Goal: Transaction & Acquisition: Purchase product/service

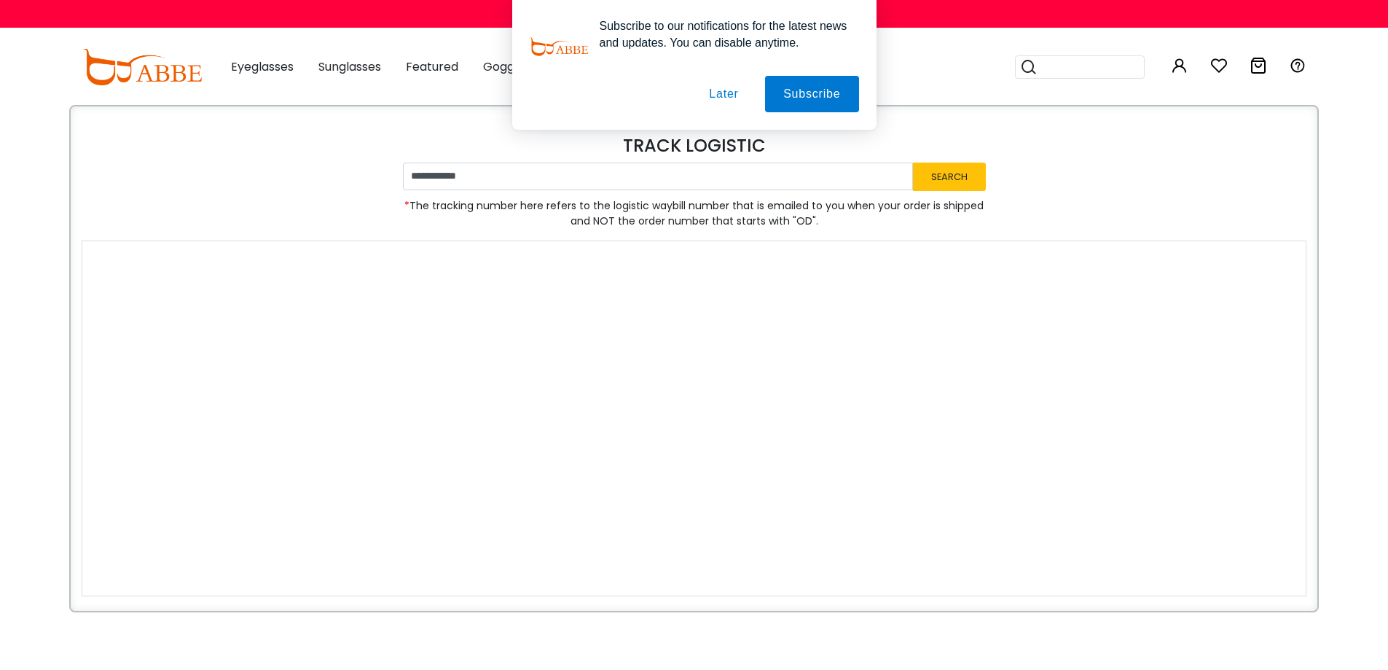
click at [732, 95] on button "Later" at bounding box center [724, 94] width 66 height 36
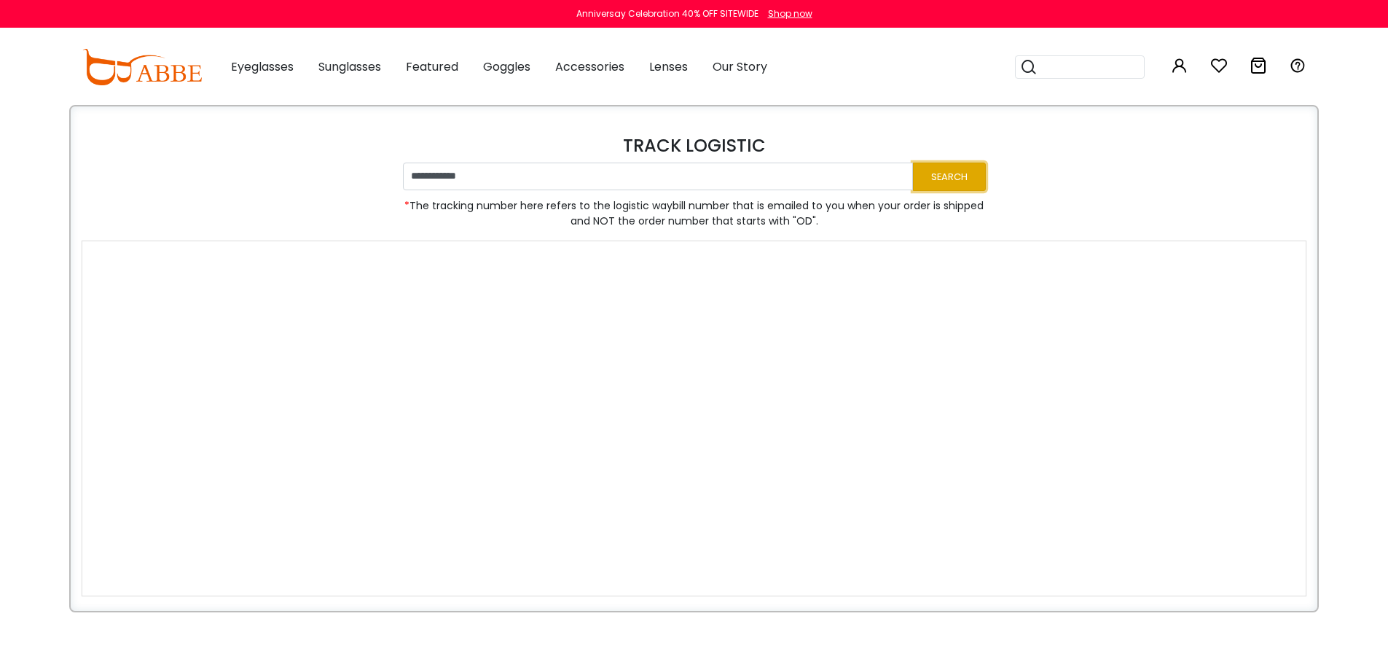
click at [944, 189] on button "Search" at bounding box center [949, 177] width 73 height 28
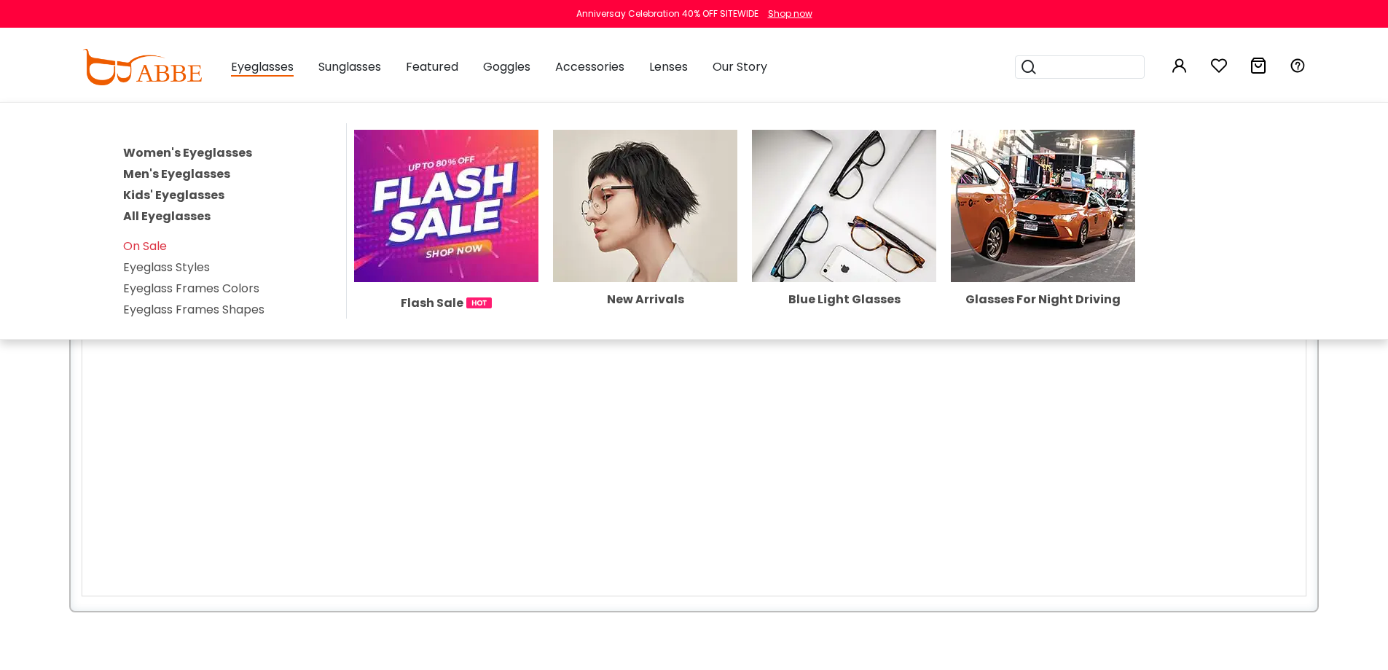
click at [273, 79] on div "Eyeglasses Women's Eyeglasses Men's Eyeglasses Kids' Eyeglasses All Eyeglasses …" at bounding box center [262, 67] width 63 height 73
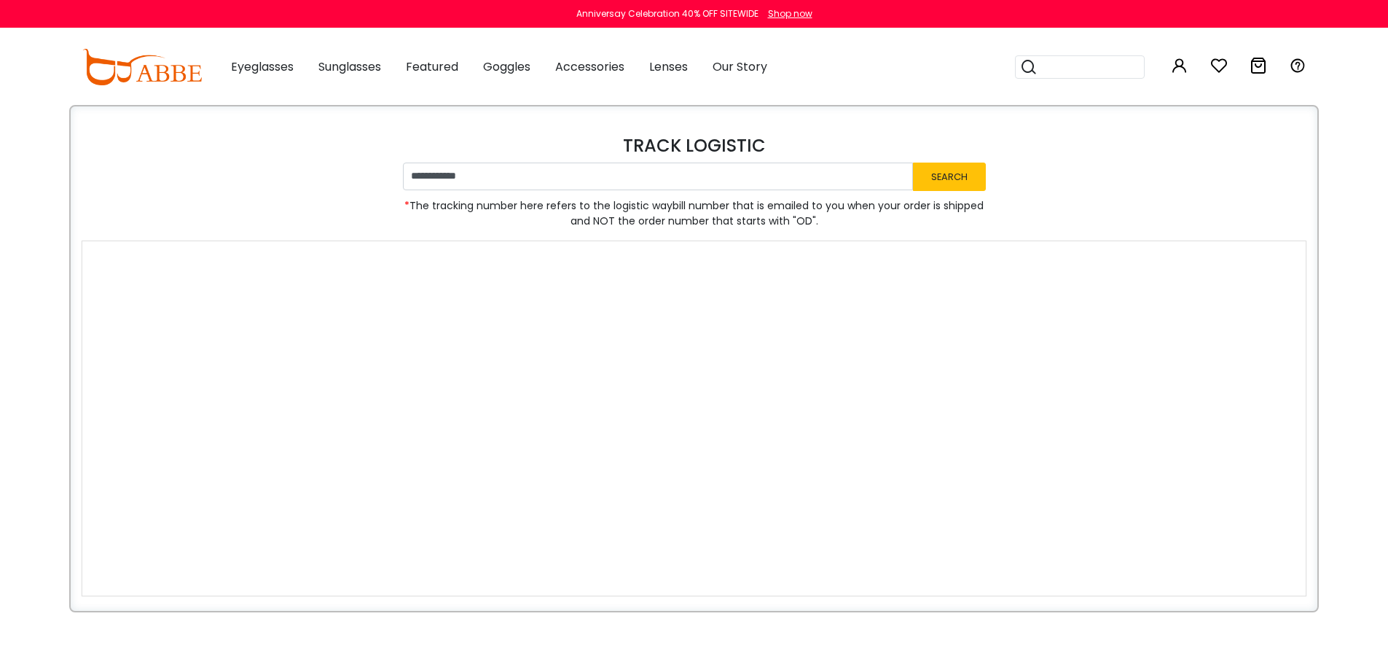
click at [278, 74] on span "Eyeglasses" at bounding box center [262, 66] width 63 height 17
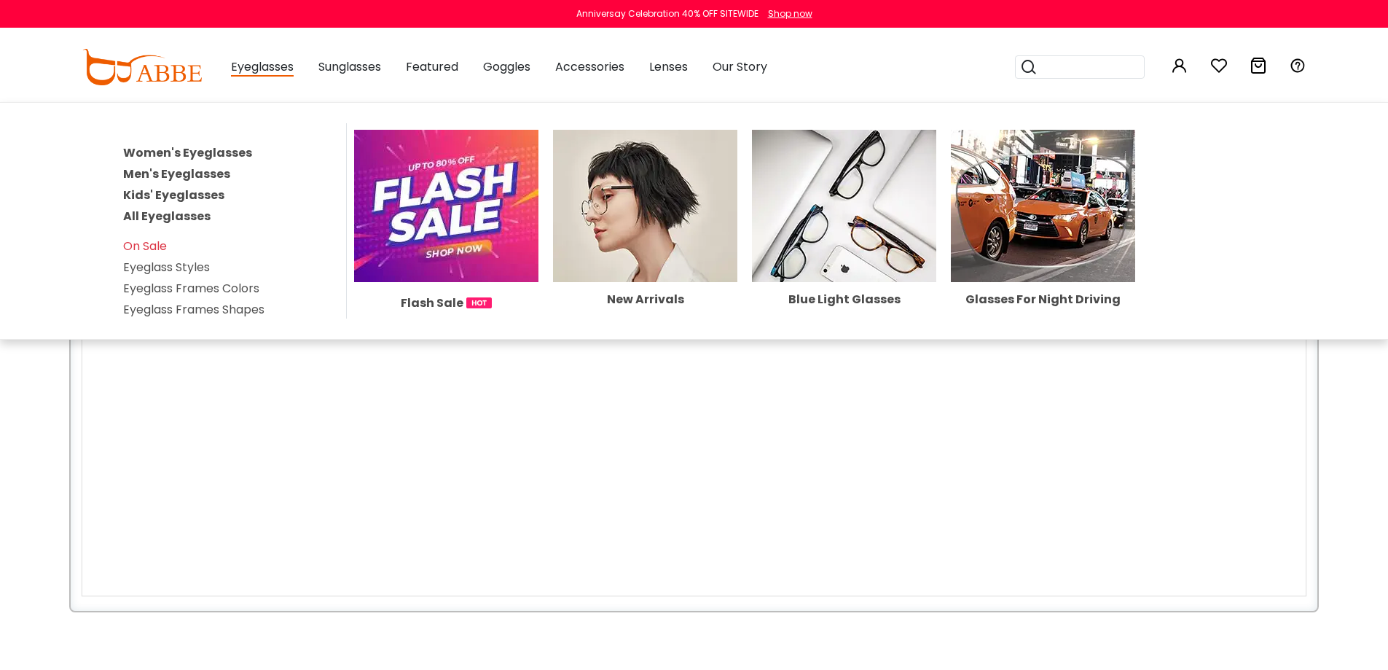
click at [200, 151] on link "Women's Eyeglasses" at bounding box center [187, 152] width 129 height 17
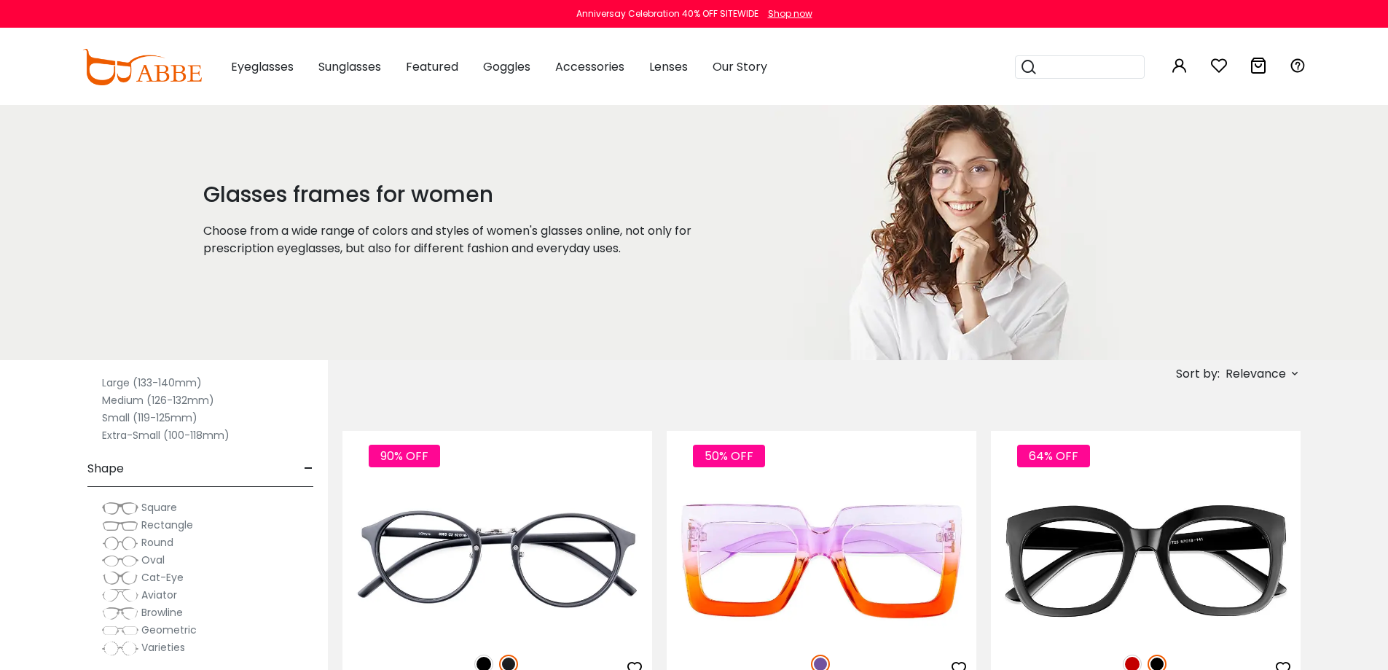
scroll to position [146, 0]
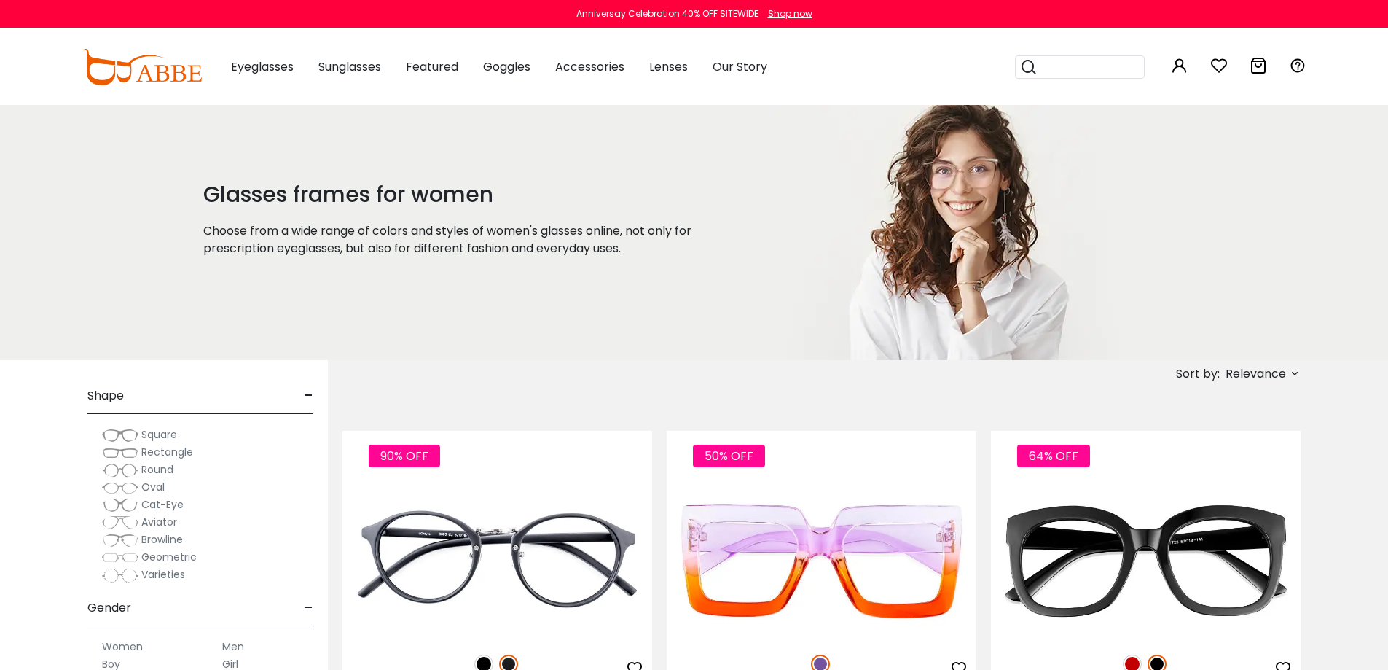
click at [142, 469] on span "Round" at bounding box center [157, 469] width 32 height 15
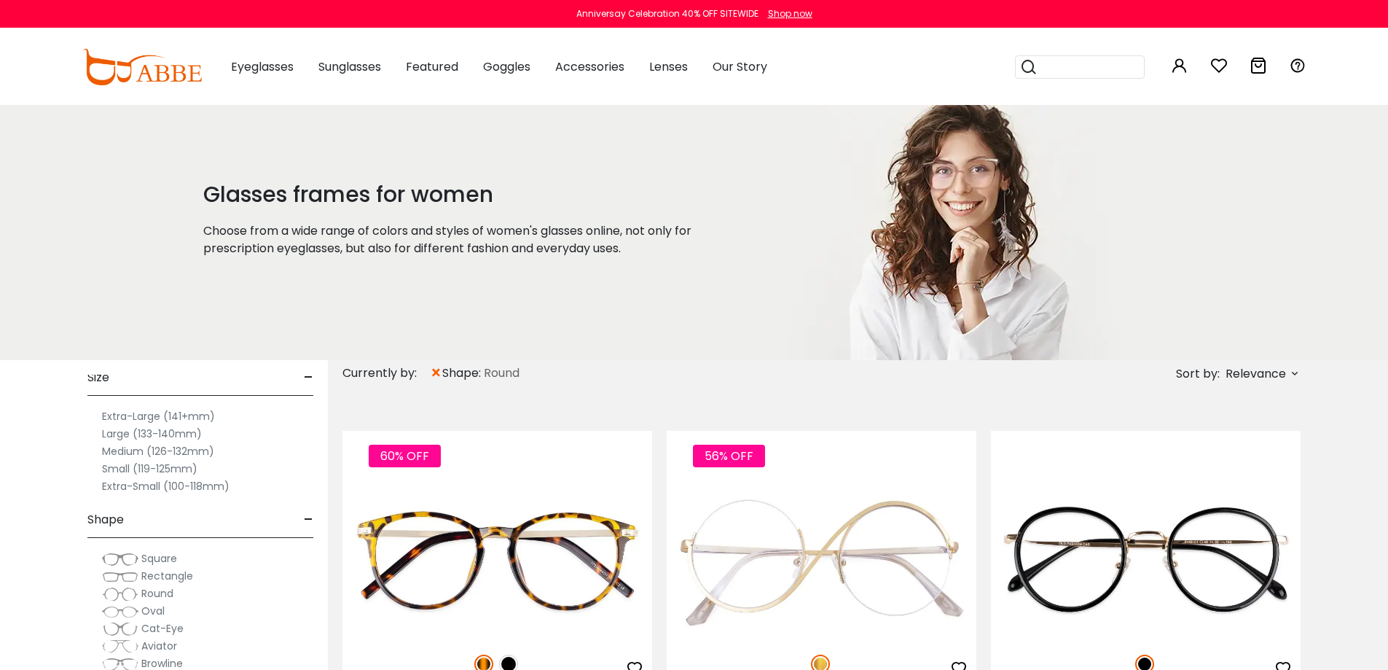
scroll to position [73, 0]
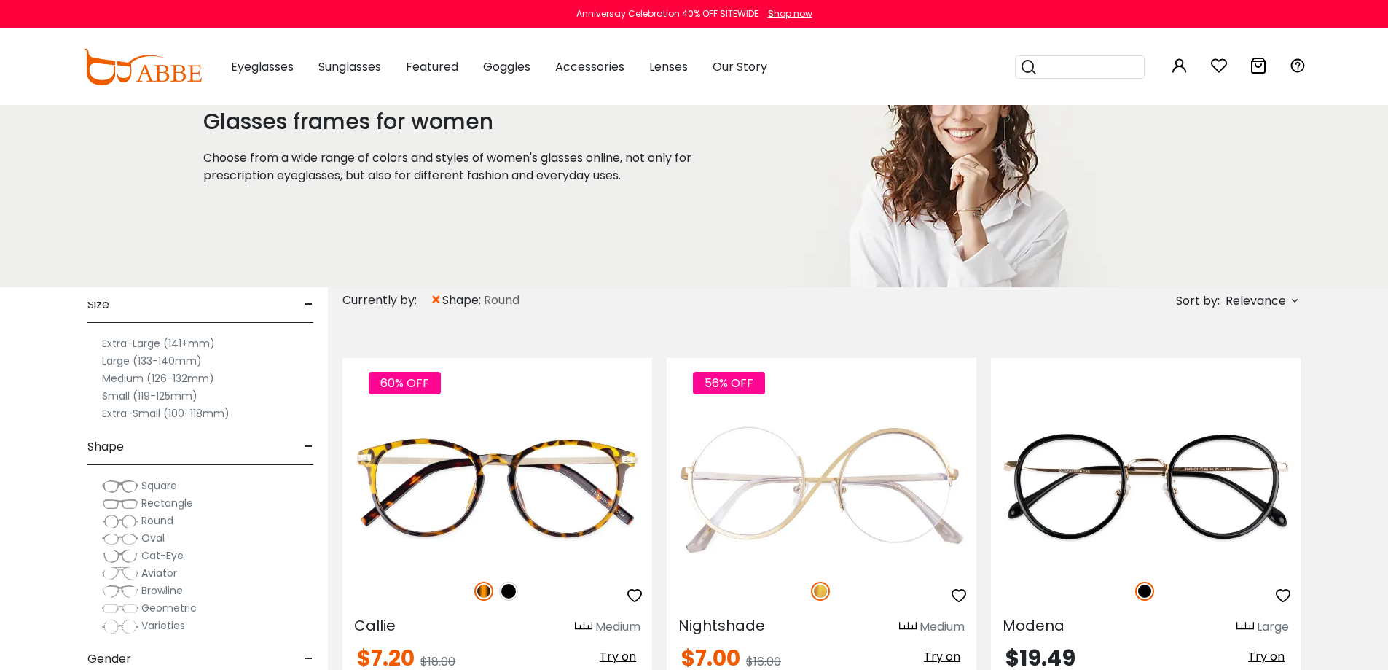
click at [1234, 302] on span "Relevance" at bounding box center [1256, 301] width 60 height 26
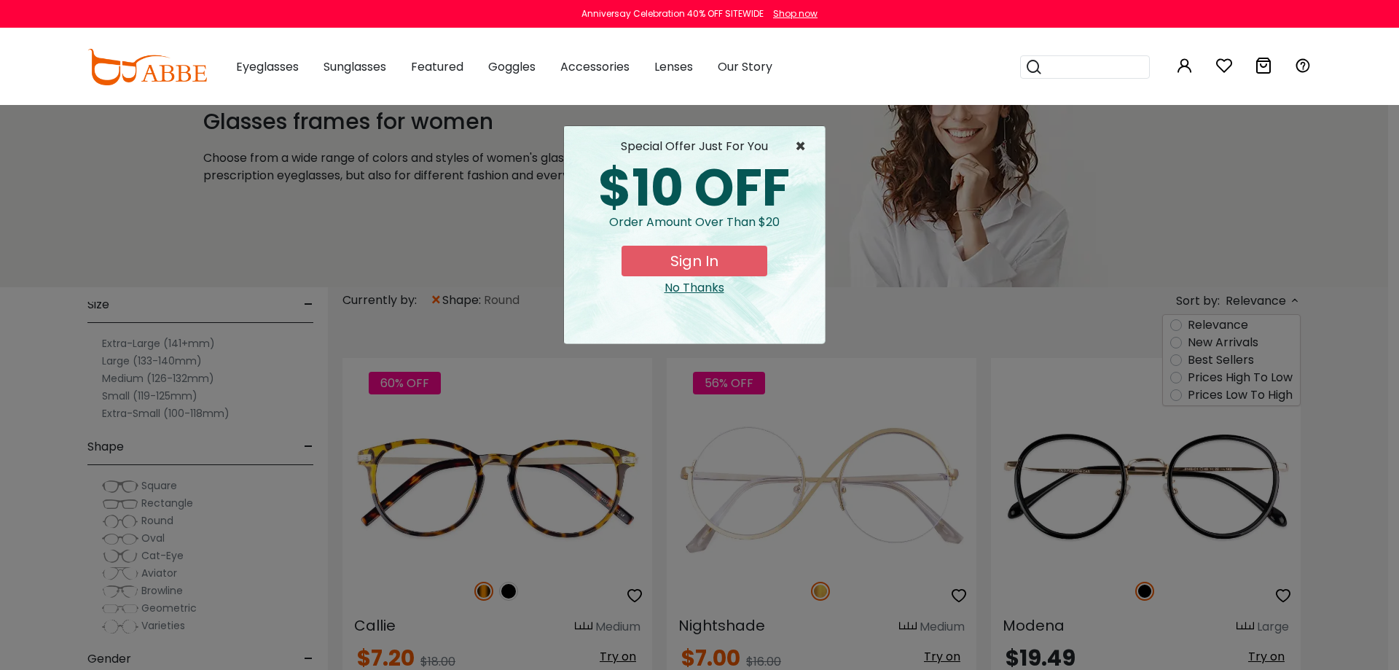
click at [801, 152] on span "×" at bounding box center [804, 146] width 18 height 17
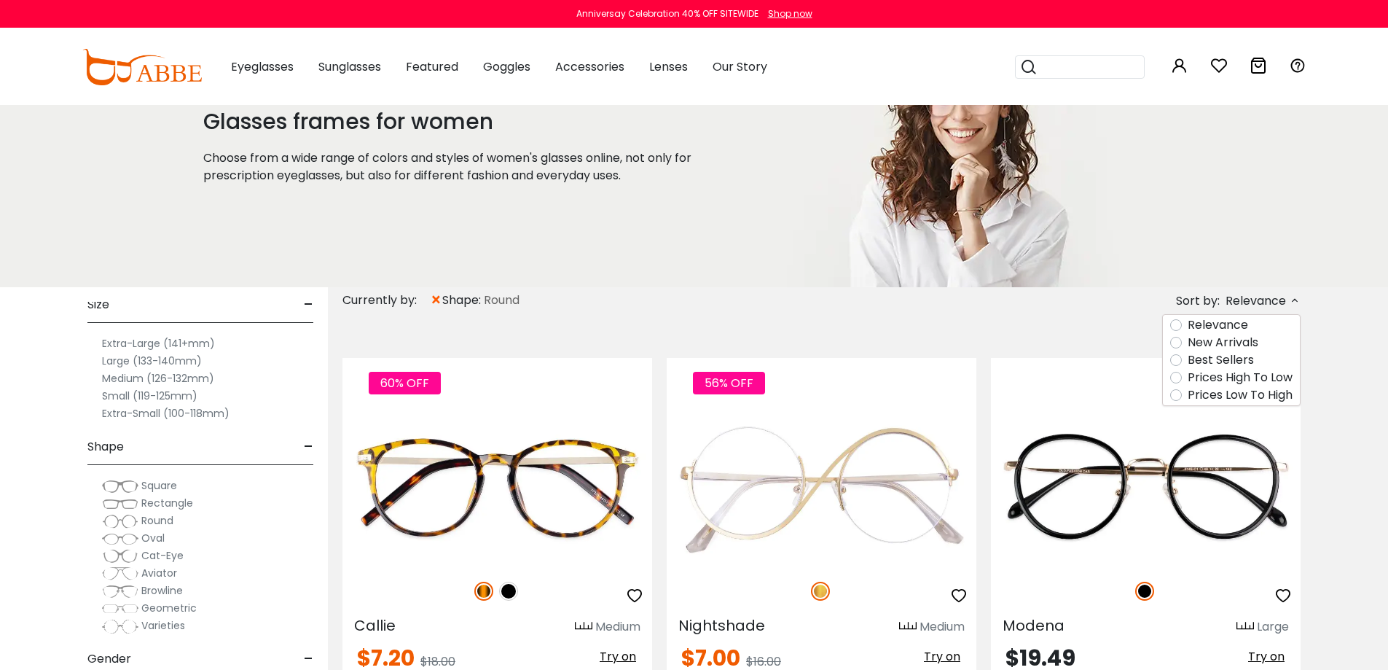
click at [1216, 396] on label "Prices Low To High" at bounding box center [1240, 394] width 105 height 17
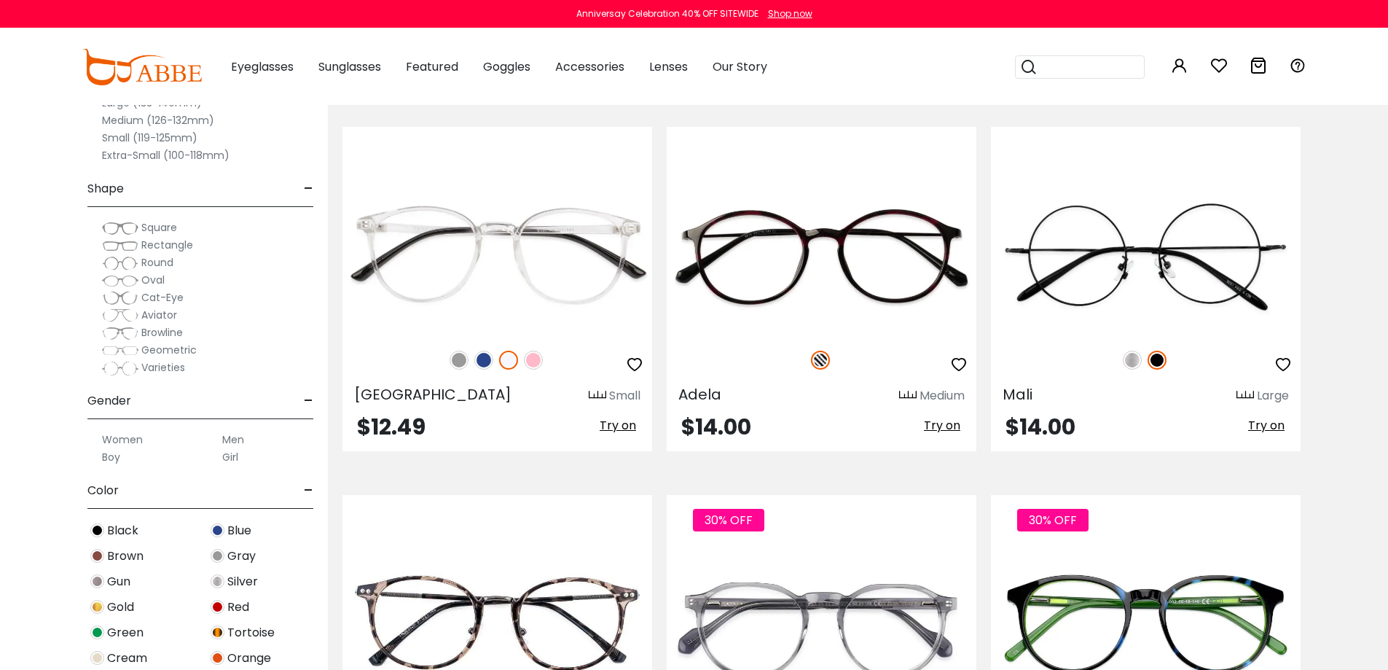
scroll to position [1530, 0]
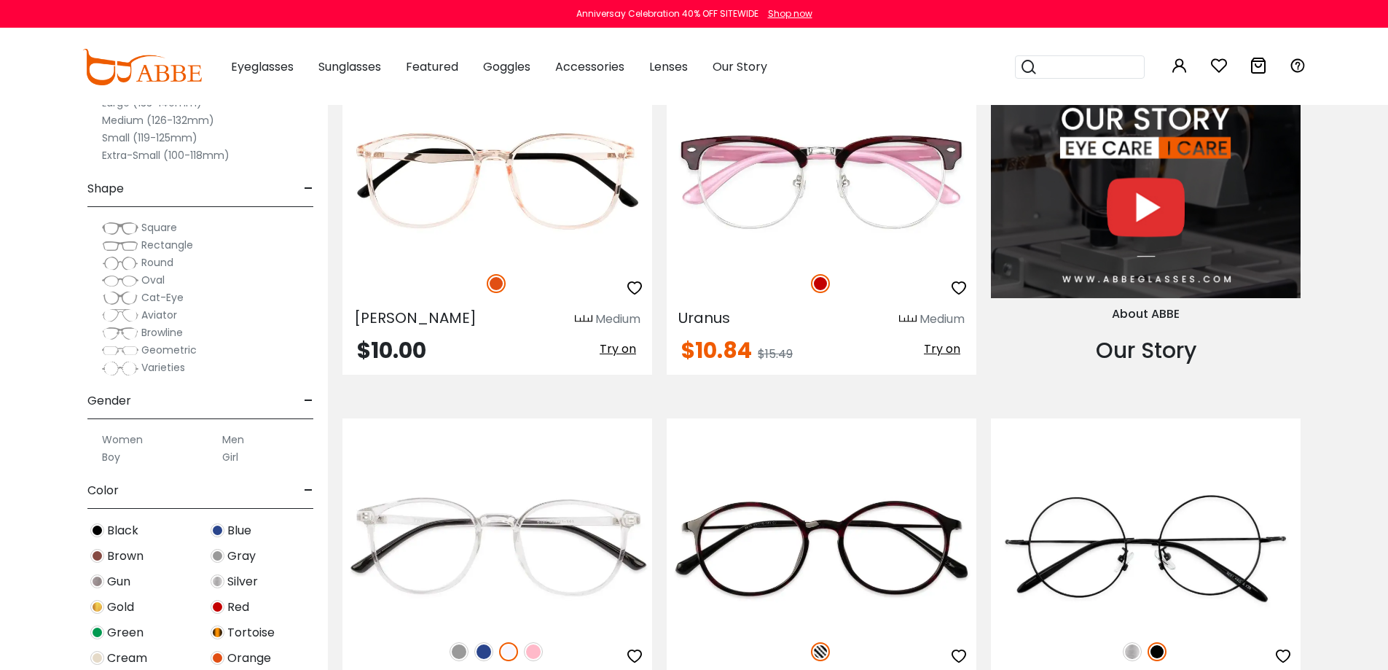
click at [802, 17] on div "Shop now" at bounding box center [790, 13] width 44 height 13
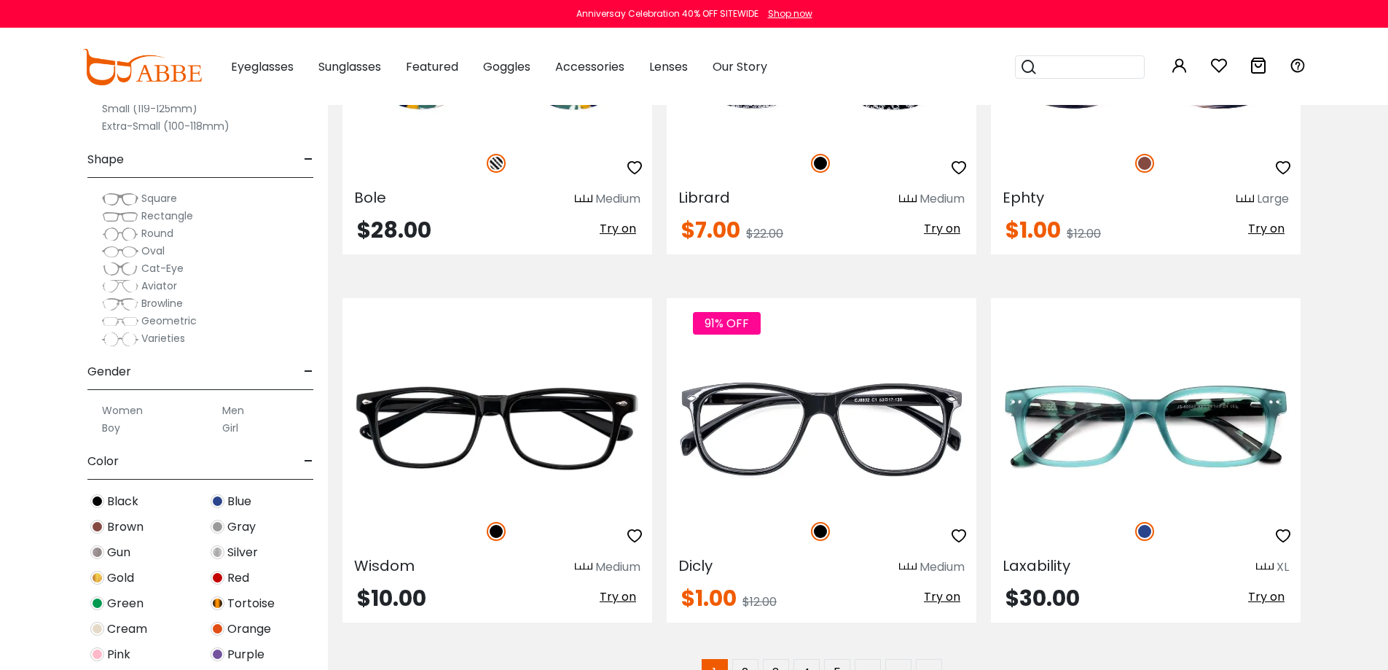
scroll to position [7433, 0]
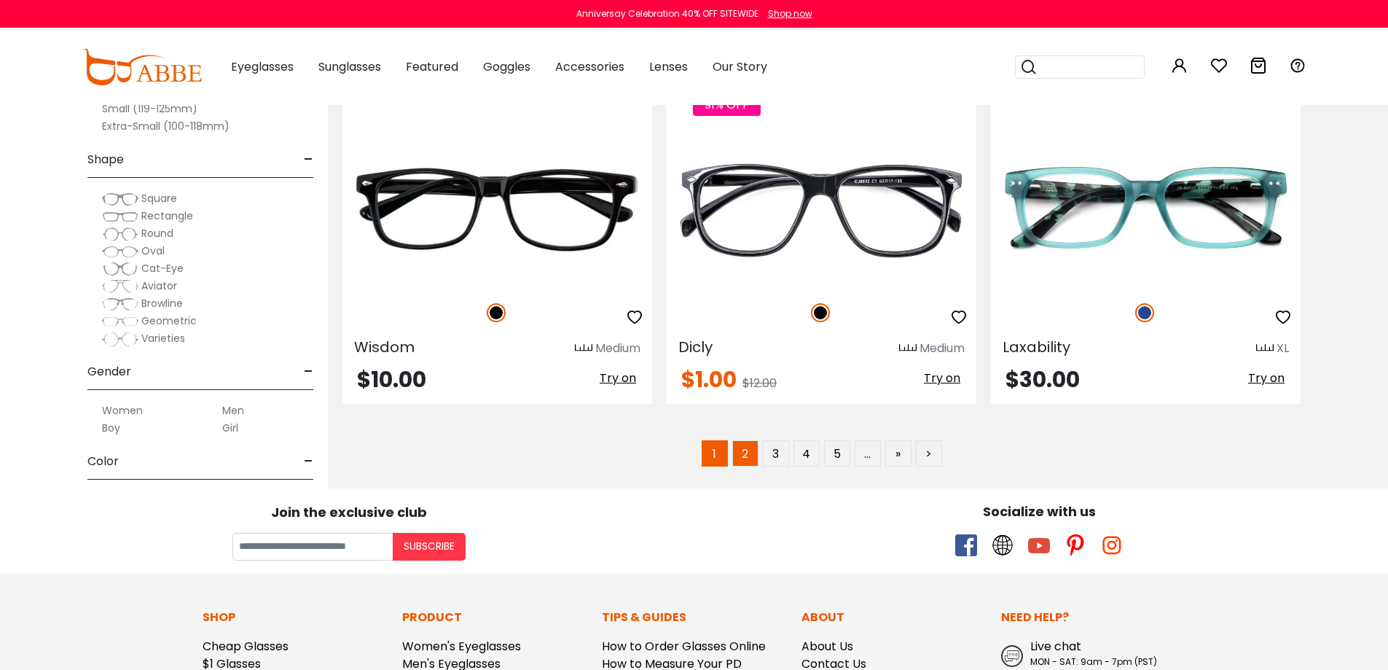
click at [741, 453] on link "2" at bounding box center [745, 453] width 26 height 26
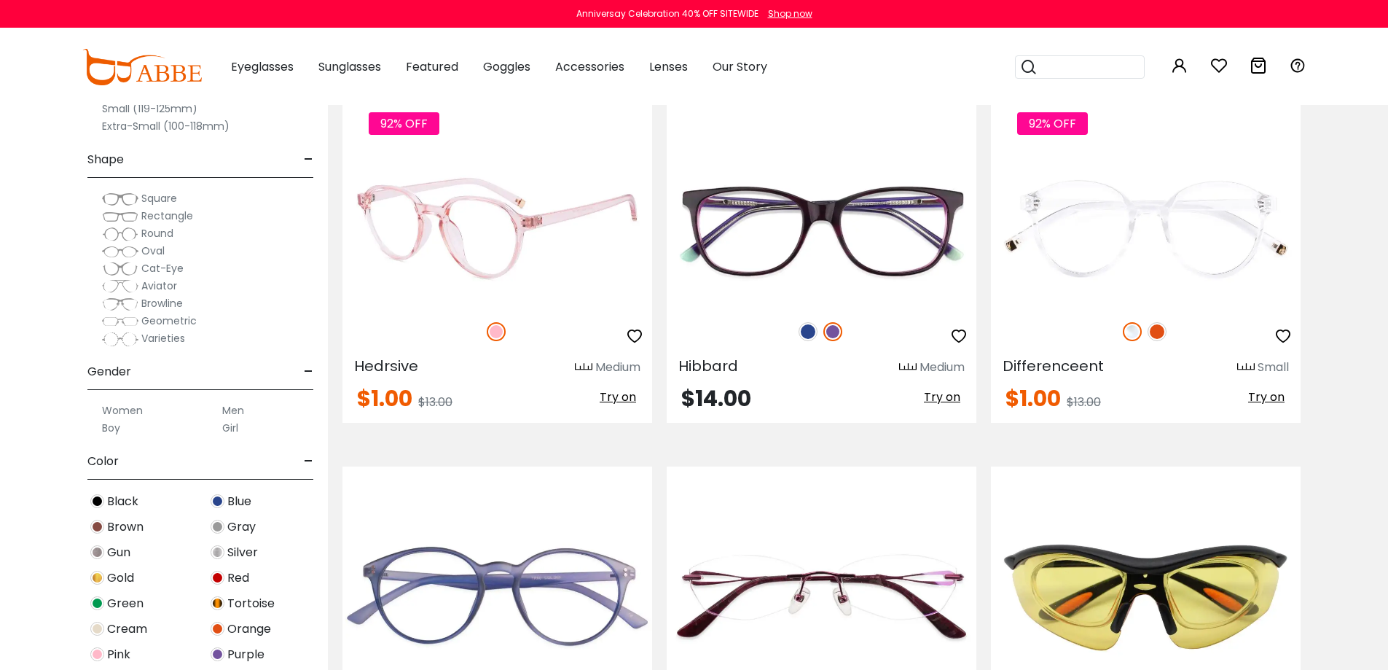
scroll to position [6923, 0]
